Goal: Task Accomplishment & Management: Manage account settings

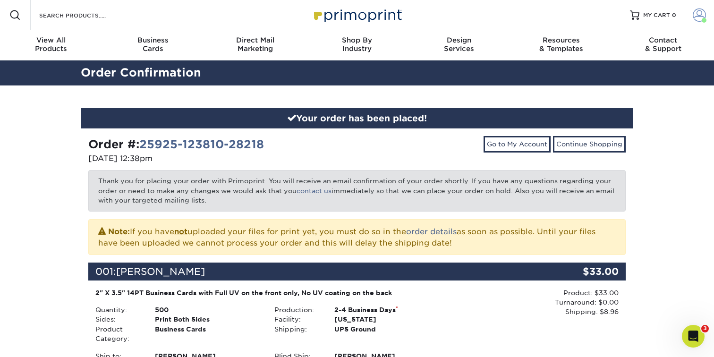
click at [699, 21] on span at bounding box center [699, 15] width 13 height 13
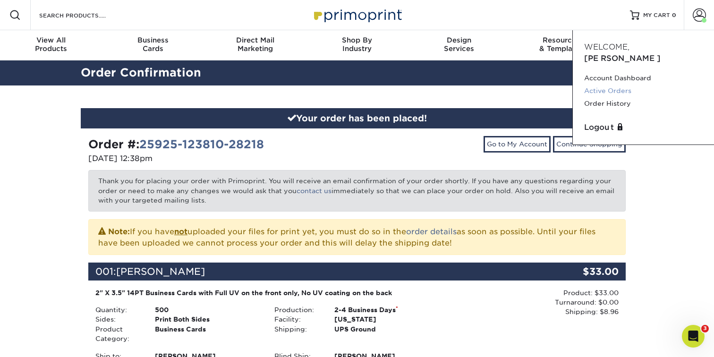
click at [616, 85] on link "Active Orders" at bounding box center [643, 91] width 119 height 13
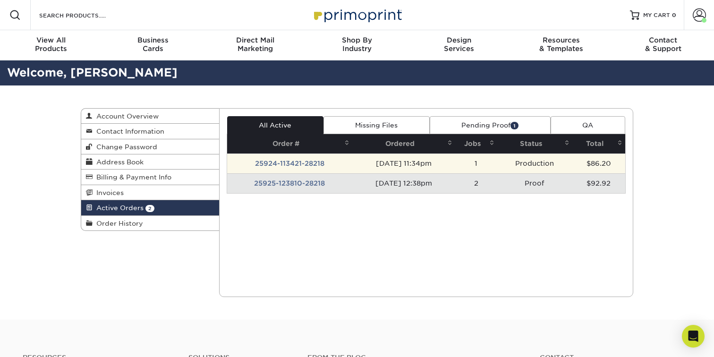
click at [300, 164] on td "25924-113421-28218" at bounding box center [289, 164] width 125 height 20
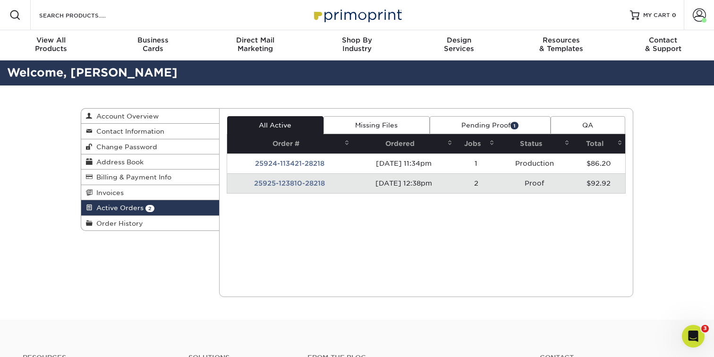
click at [291, 183] on td "25925-123810-28218" at bounding box center [289, 183] width 125 height 20
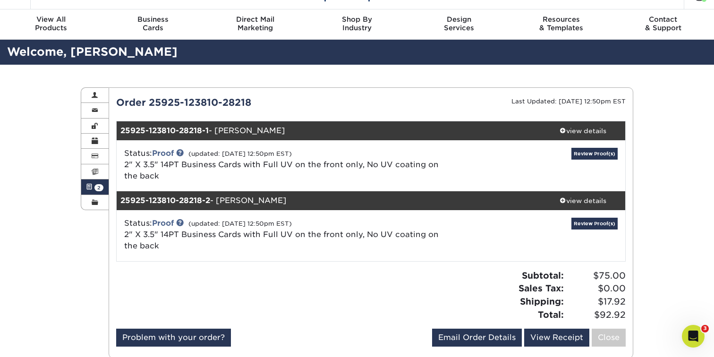
scroll to position [26, 0]
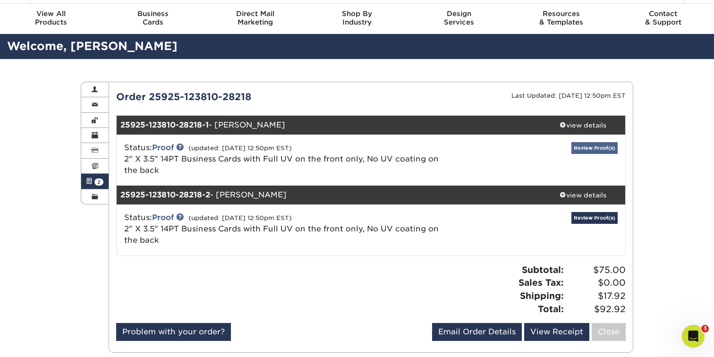
click at [589, 147] on link "Review Proof(s)" at bounding box center [595, 148] width 46 height 12
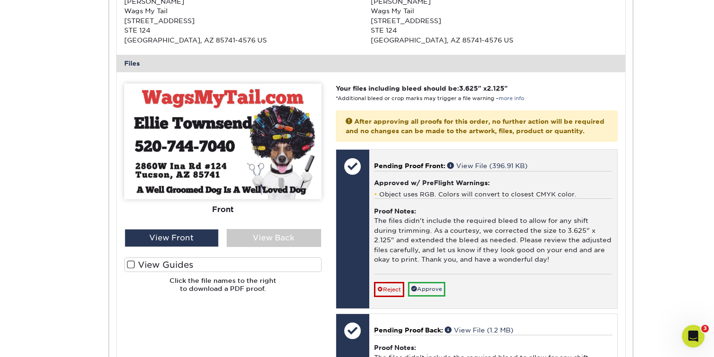
scroll to position [352, 0]
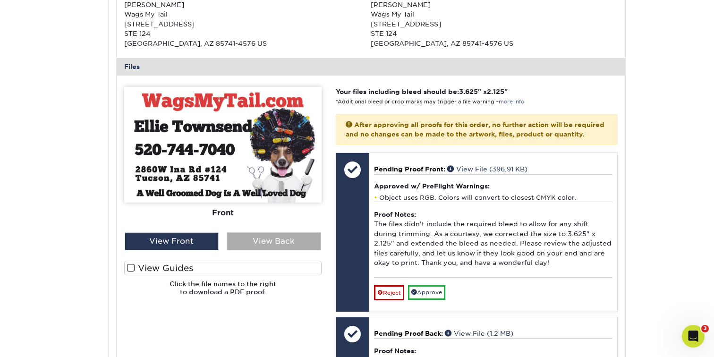
click at [274, 232] on div "View Back" at bounding box center [274, 241] width 94 height 18
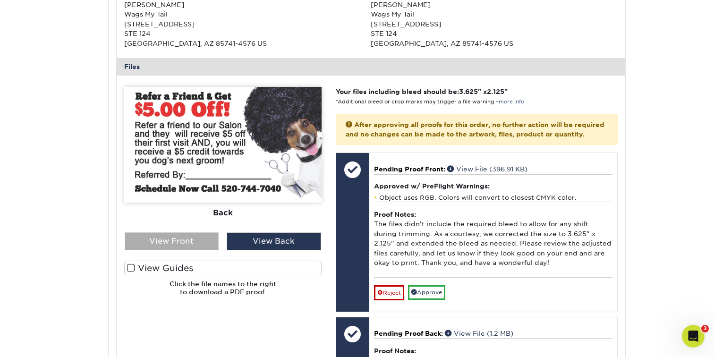
click at [206, 237] on div "View Front" at bounding box center [172, 241] width 94 height 18
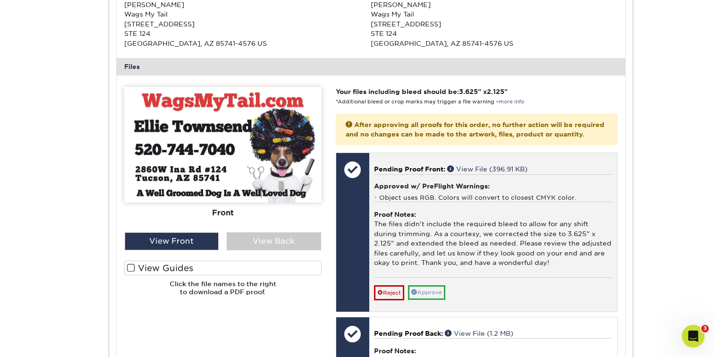
click at [438, 285] on link "Approve" at bounding box center [426, 292] width 37 height 15
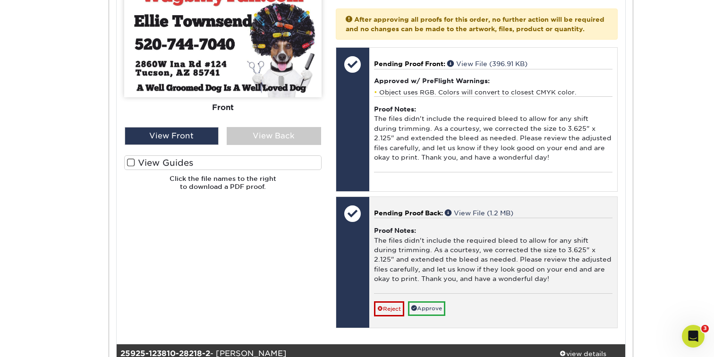
scroll to position [468, 0]
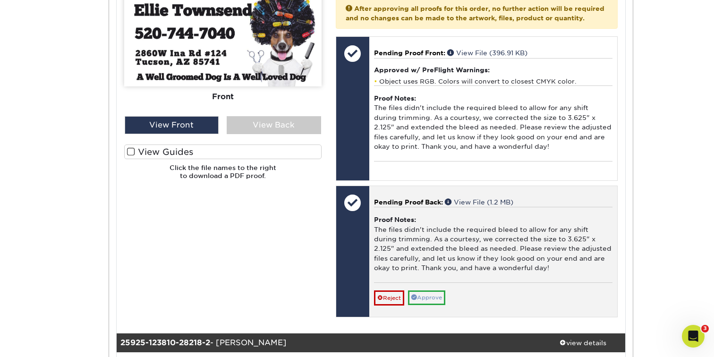
click at [427, 290] on link "Approve" at bounding box center [426, 297] width 37 height 15
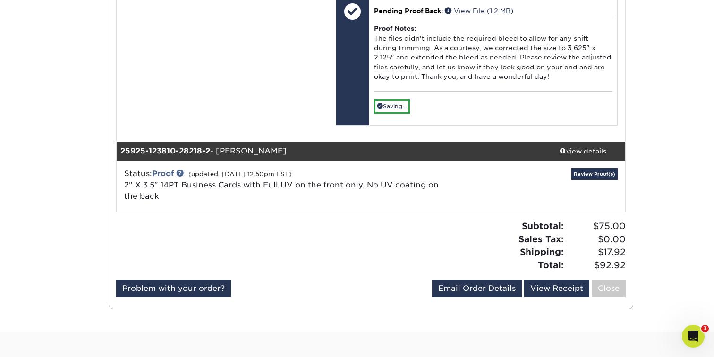
scroll to position [653, 0]
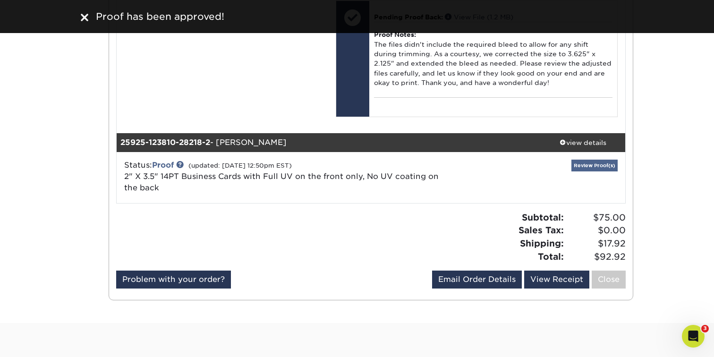
click at [598, 160] on link "Review Proof(s)" at bounding box center [595, 166] width 46 height 12
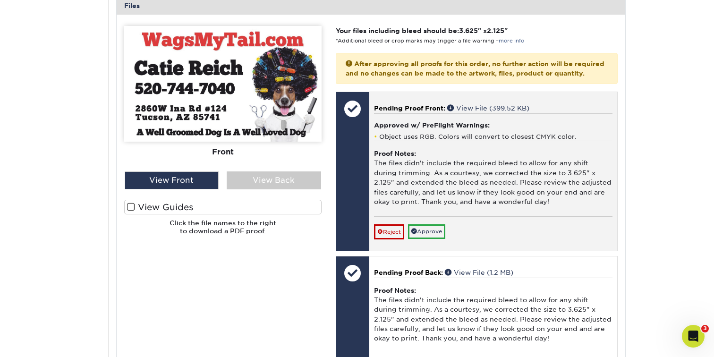
scroll to position [1063, 0]
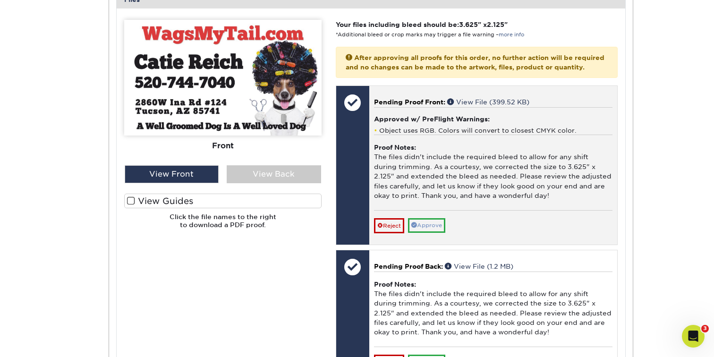
click at [427, 218] on link "Approve" at bounding box center [426, 225] width 37 height 15
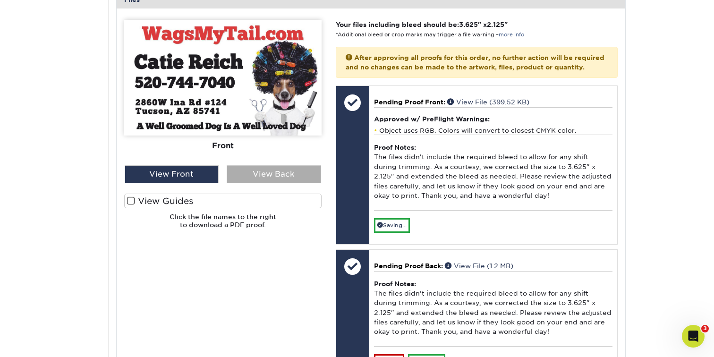
click at [268, 165] on div "View Back" at bounding box center [274, 174] width 94 height 18
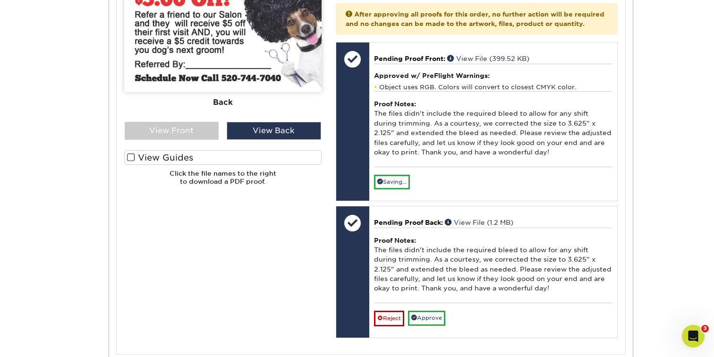
scroll to position [1108, 0]
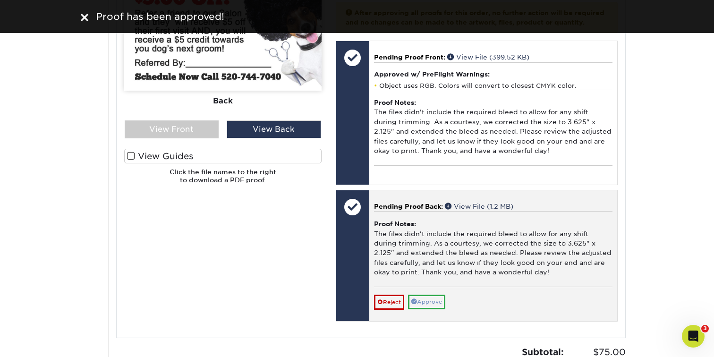
click at [440, 295] on link "Approve" at bounding box center [426, 302] width 37 height 15
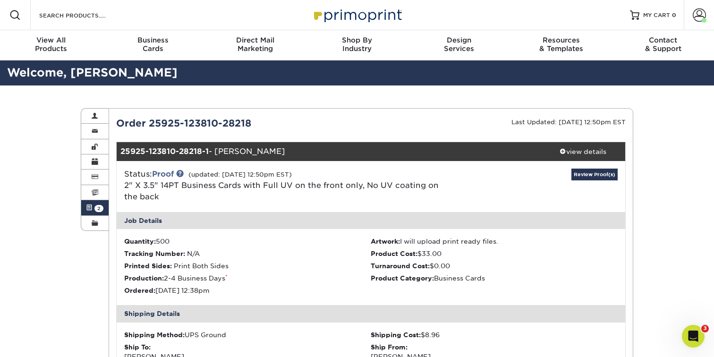
scroll to position [0, 0]
click at [94, 207] on link "Active Orders 2" at bounding box center [94, 207] width 27 height 15
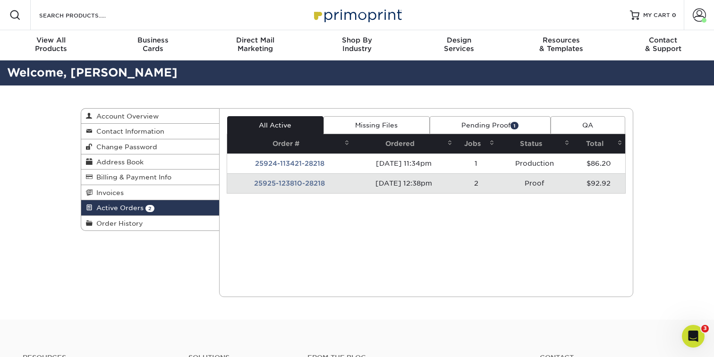
click at [478, 126] on link "Pending Proof 1" at bounding box center [490, 125] width 121 height 18
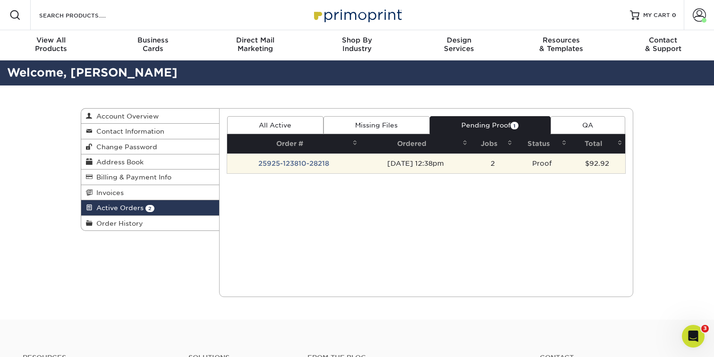
click at [302, 163] on td "25925-123810-28218" at bounding box center [294, 164] width 134 height 20
